Goal: Task Accomplishment & Management: Manage account settings

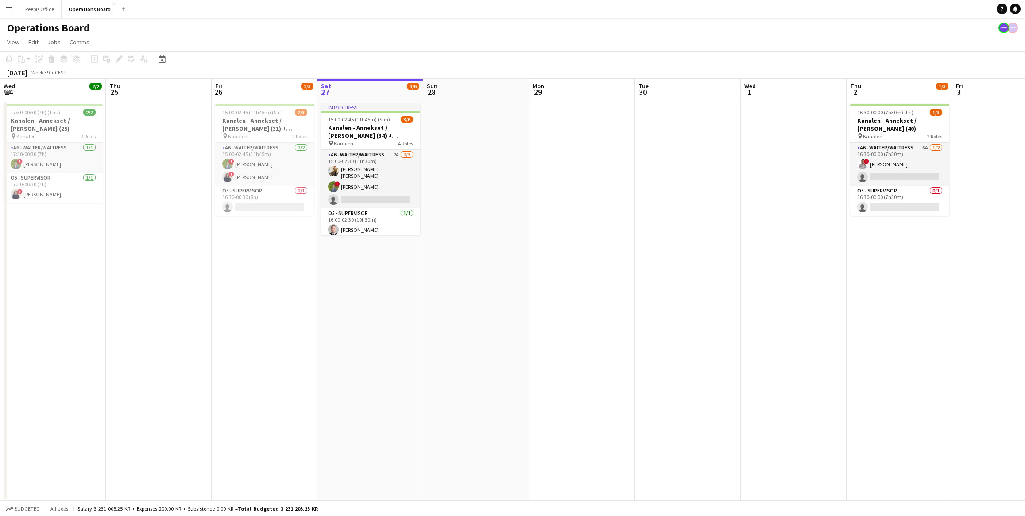
scroll to position [0, 212]
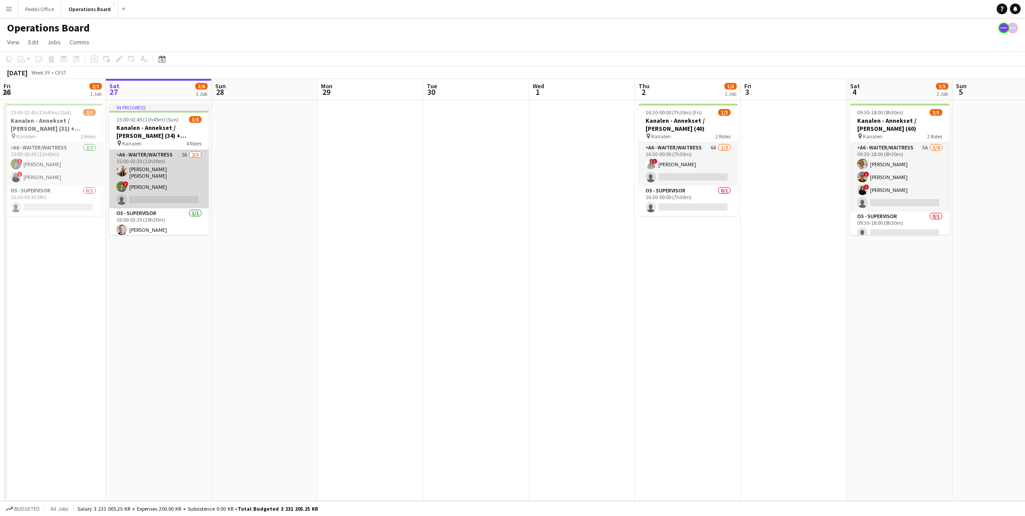
click at [171, 197] on app-card-role "A6 - WAITER/WAITRESS 2A [DATE] 15:00-02:30 (11h30m) [PERSON_NAME] [PERSON_NAME]…" at bounding box center [158, 179] width 99 height 58
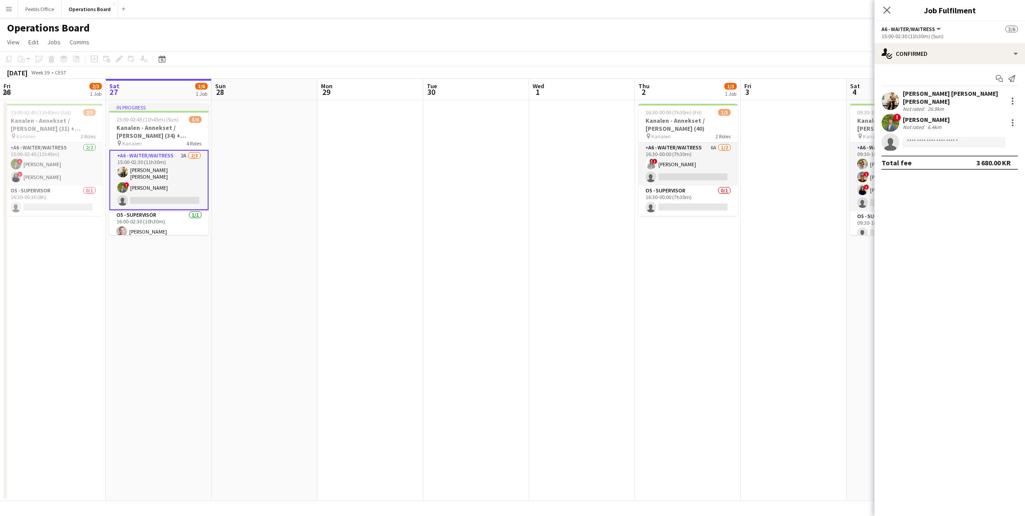
scroll to position [66, 0]
click at [168, 191] on app-card-role "A6 - WAITER/WAITRESS 0/1 17:00-02:30 (9h30m) single-neutral-actions" at bounding box center [158, 190] width 99 height 30
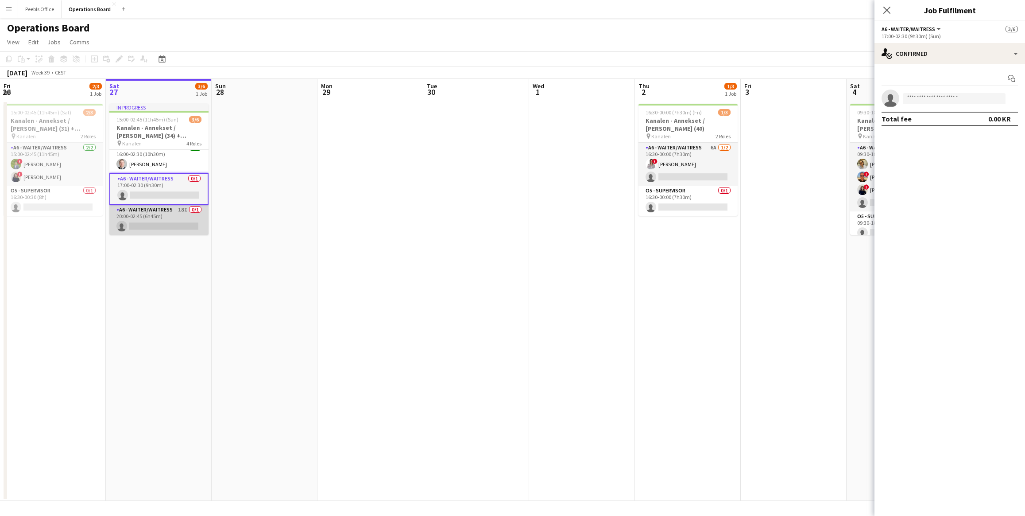
click at [172, 225] on app-card-role "A6 - WAITER/WAITRESS 18I 0/1 20:00-02:45 (6h45m) single-neutral-actions" at bounding box center [158, 220] width 99 height 30
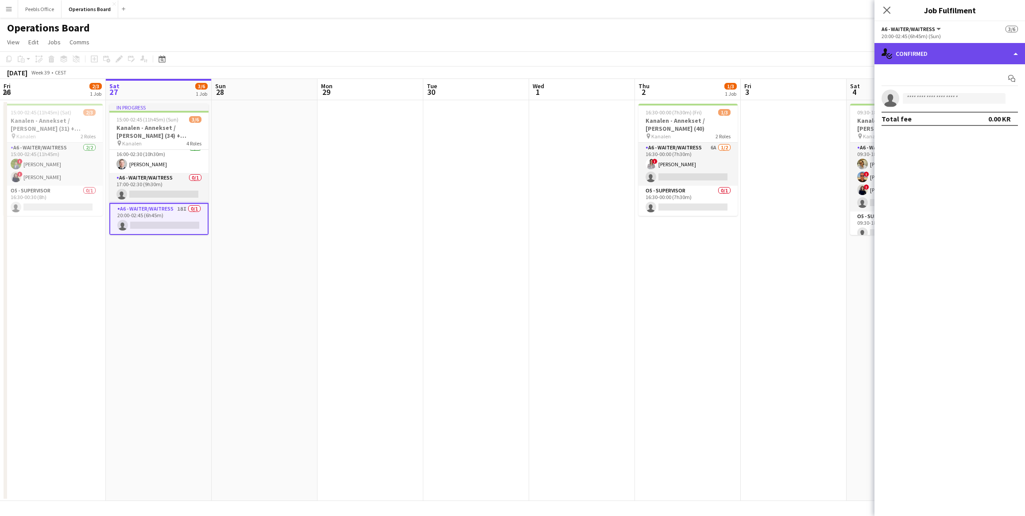
click at [952, 62] on div "single-neutral-actions-check-2 Confirmed" at bounding box center [950, 53] width 151 height 21
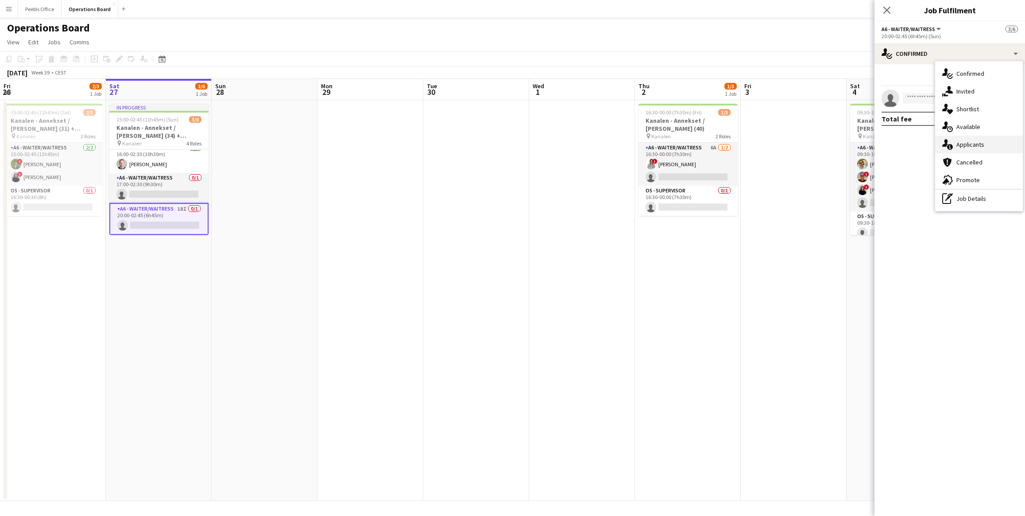
click at [967, 146] on span "Applicants" at bounding box center [971, 144] width 28 height 8
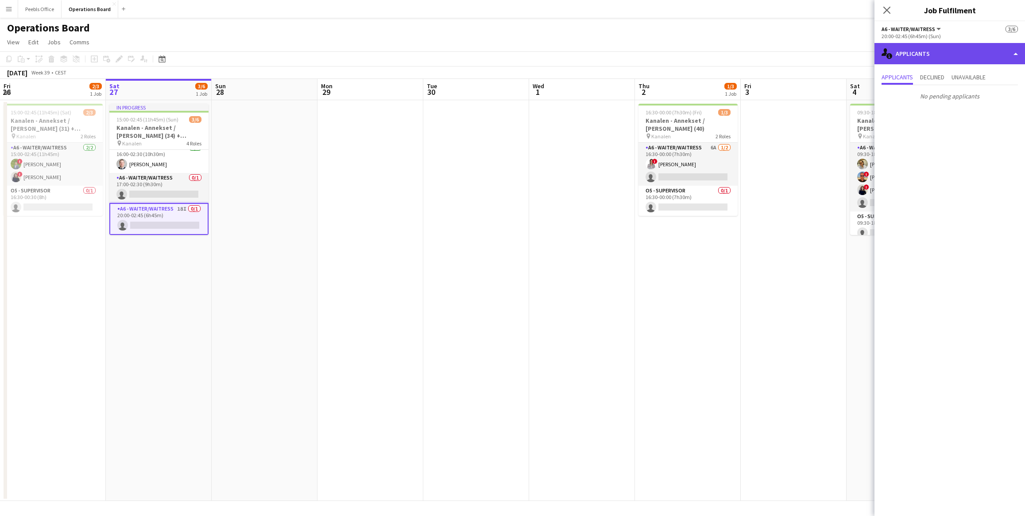
click at [970, 55] on div "single-neutral-actions-information Applicants" at bounding box center [950, 53] width 151 height 21
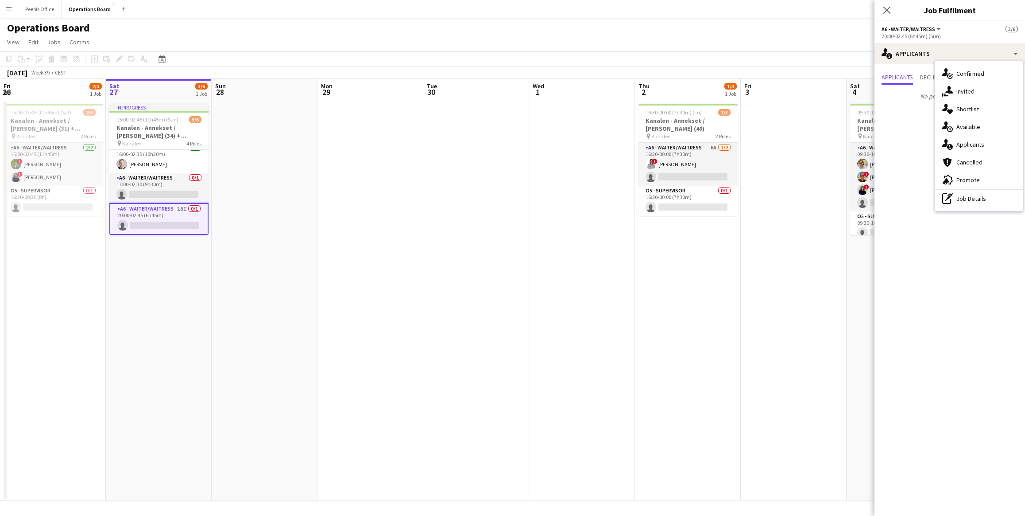
click at [982, 94] on div "single-neutral-actions-share-1 Invited" at bounding box center [980, 91] width 88 height 18
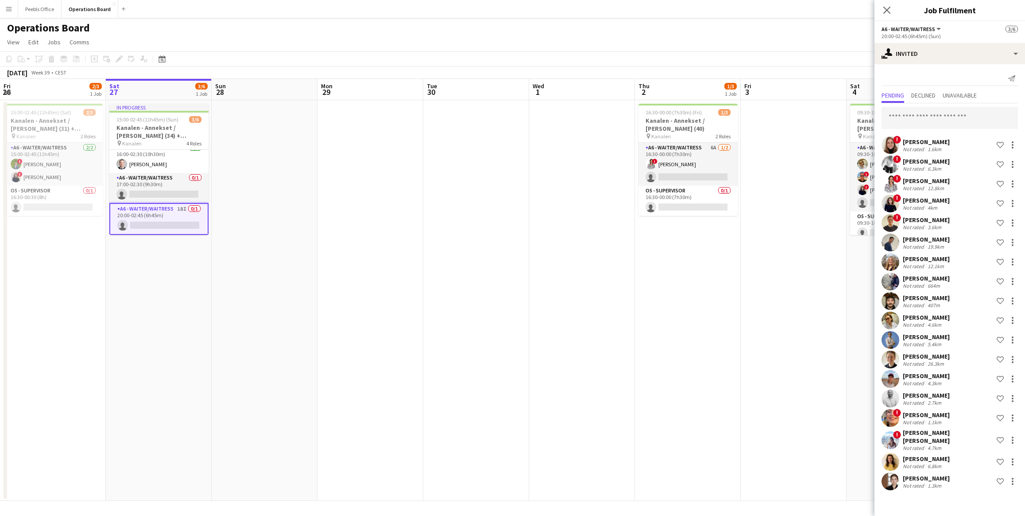
click at [886, 4] on div "Close pop-in" at bounding box center [887, 10] width 25 height 20
click at [887, 8] on icon "Close pop-in" at bounding box center [887, 10] width 8 height 8
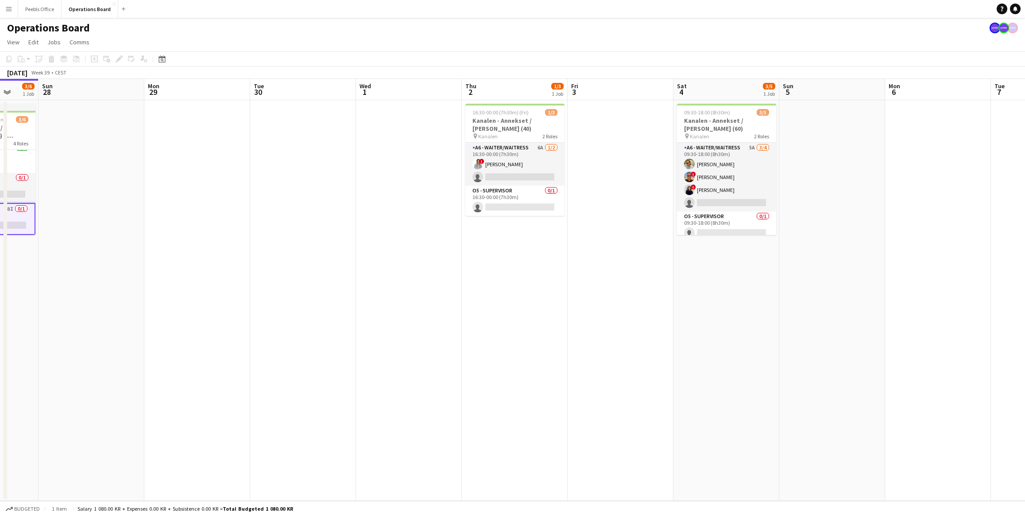
scroll to position [0, 280]
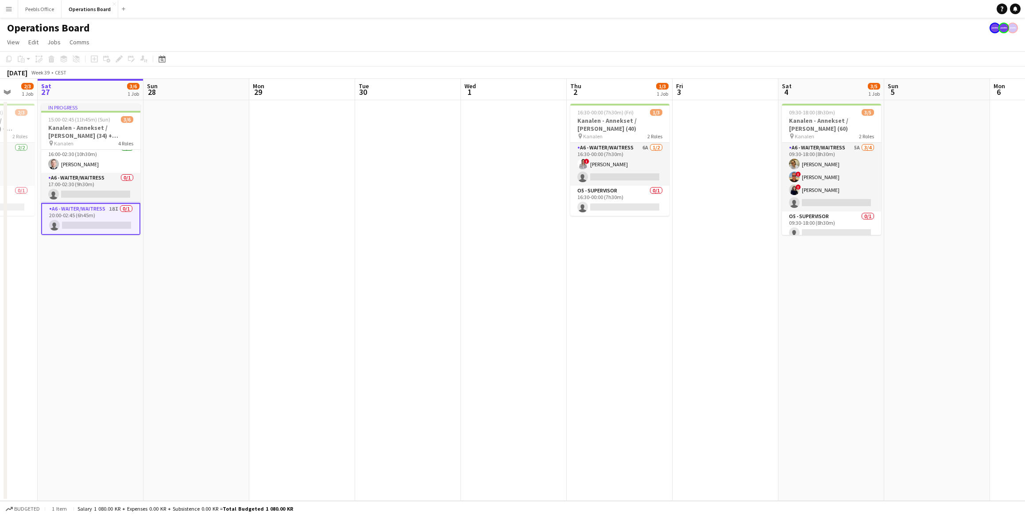
drag, startPoint x: 779, startPoint y: 316, endPoint x: 605, endPoint y: 314, distance: 174.1
click at [605, 314] on app-calendar-viewport "Wed 24 2/2 1 Job Thu 25 Fri 26 2/3 1 Job Sat 27 3/6 1 Job Sun 28 Mon 29 Tue 30 …" at bounding box center [512, 290] width 1025 height 422
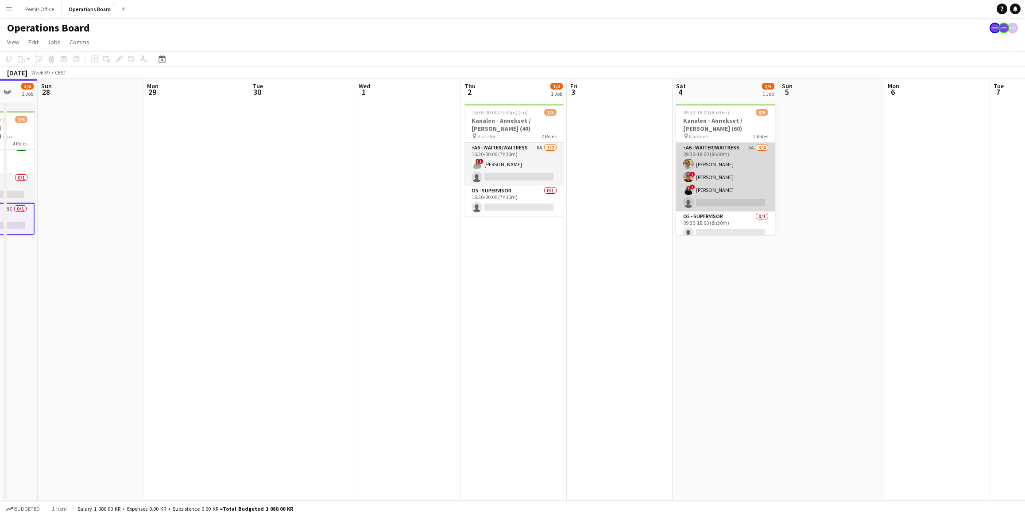
scroll to position [7, 0]
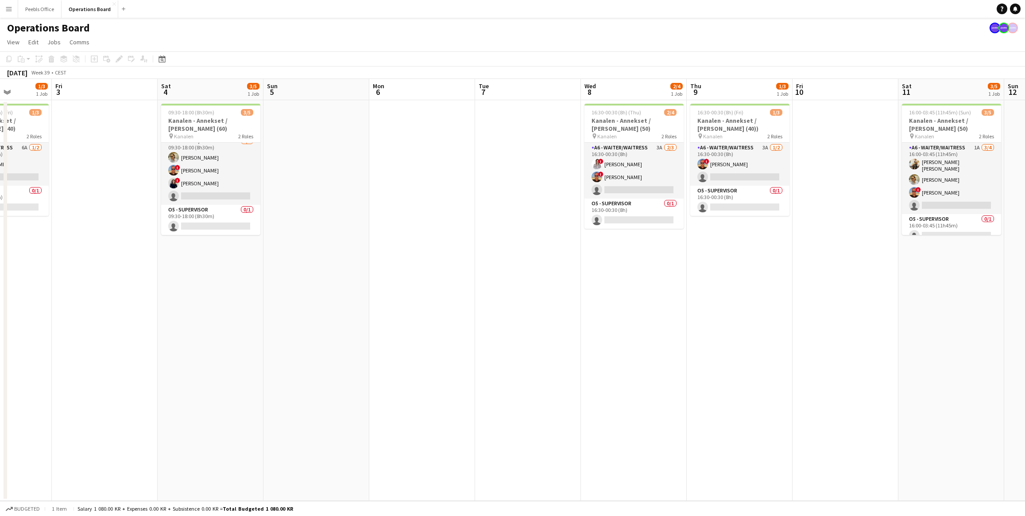
drag, startPoint x: 680, startPoint y: 376, endPoint x: 361, endPoint y: 371, distance: 319.4
click at [361, 371] on app-calendar-viewport "Mon 29 Tue 30 Wed 1 Thu 2 1/3 1 Job Fri 3 Sat 4 3/5 1 Job Sun 5 Mon 6 Tue 7 Wed…" at bounding box center [512, 290] width 1025 height 422
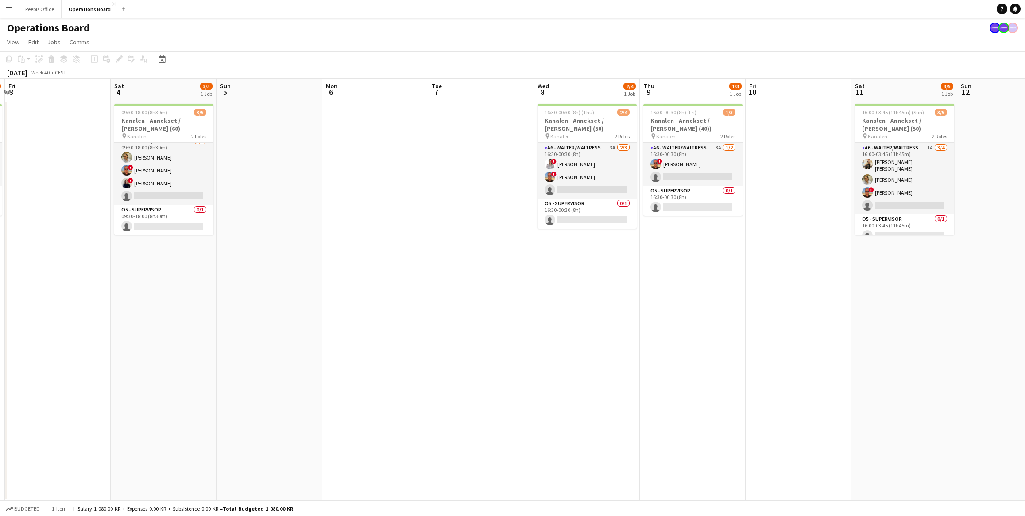
scroll to position [0, 315]
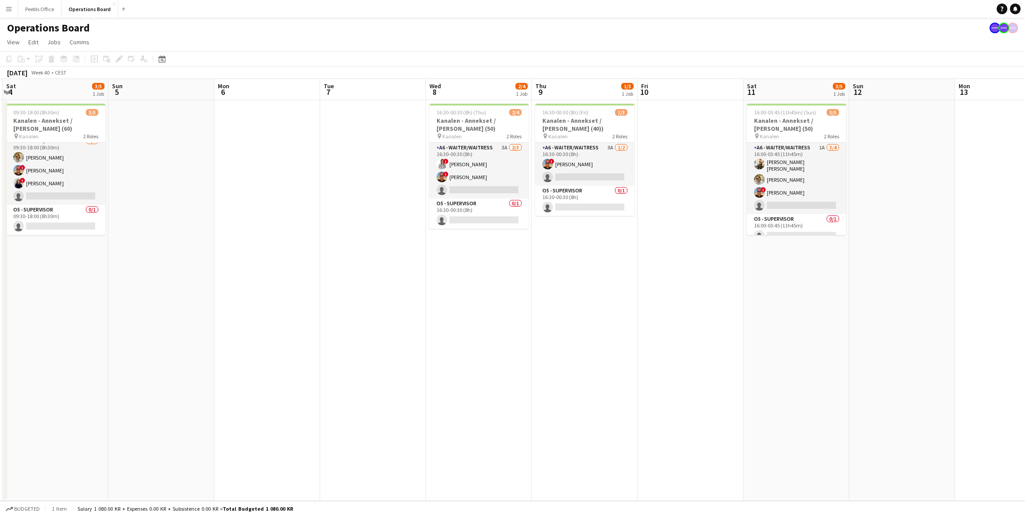
drag, startPoint x: 692, startPoint y: 308, endPoint x: 538, endPoint y: 317, distance: 154.0
click at [538, 317] on app-calendar-viewport "Wed 1 Thu 2 1/3 1 Job Fri 3 Sat 4 3/5 1 Job Sun 5 Mon 6 Tue 7 Wed 8 2/4 1 Job T…" at bounding box center [512, 290] width 1025 height 422
click at [668, 379] on app-date-cell at bounding box center [691, 300] width 106 height 400
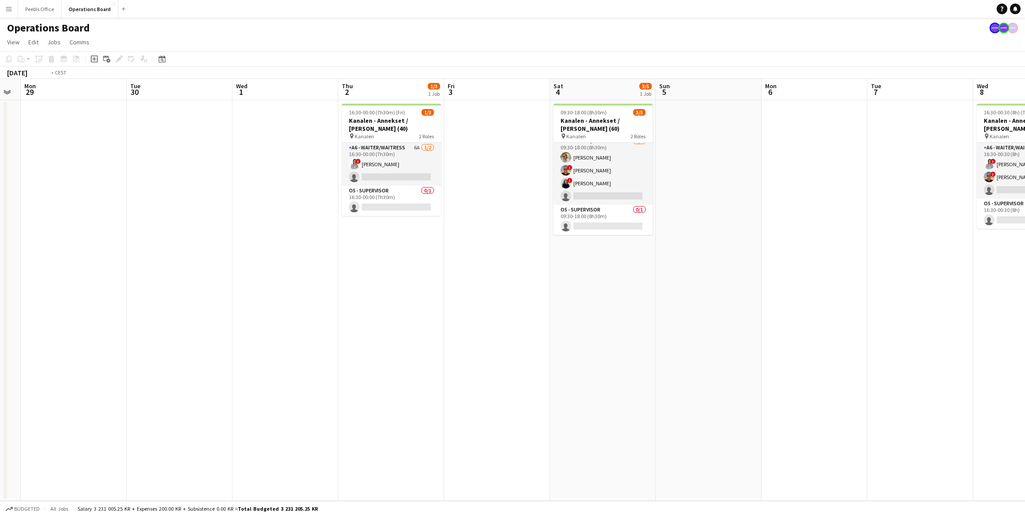
drag, startPoint x: 408, startPoint y: 361, endPoint x: 954, endPoint y: 381, distance: 546.5
click at [954, 381] on app-calendar-viewport "Sat 27 3/6 1 Job Sun 28 Mon 29 Tue 30 Wed 1 Thu 2 1/3 1 Job Fri 3 Sat 4 3/5 1 J…" at bounding box center [512, 290] width 1025 height 422
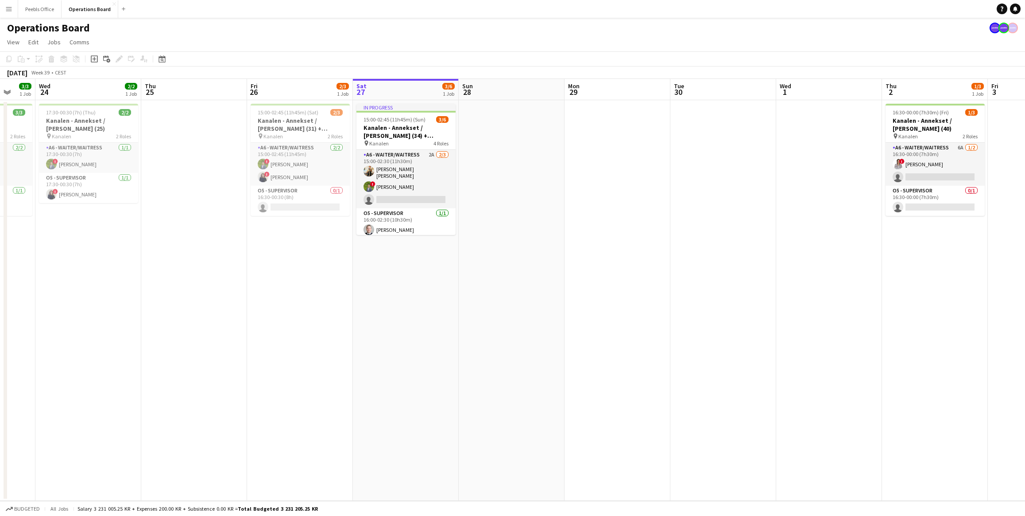
scroll to position [0, 209]
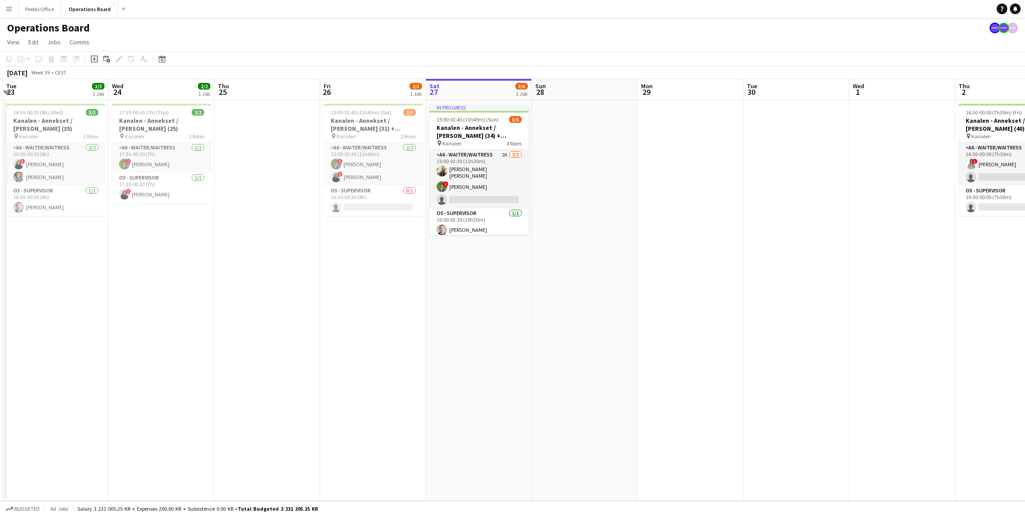
drag, startPoint x: 402, startPoint y: 369, endPoint x: 1019, endPoint y: 400, distance: 617.8
click at [1019, 400] on app-calendar-viewport "Sun 21 Mon 22 1/1 1 Job Tue 23 3/3 1 Job Wed 24 2/2 1 Job Thu 25 Fri 26 2/3 1 J…" at bounding box center [512, 290] width 1025 height 422
